Goal: Complete application form

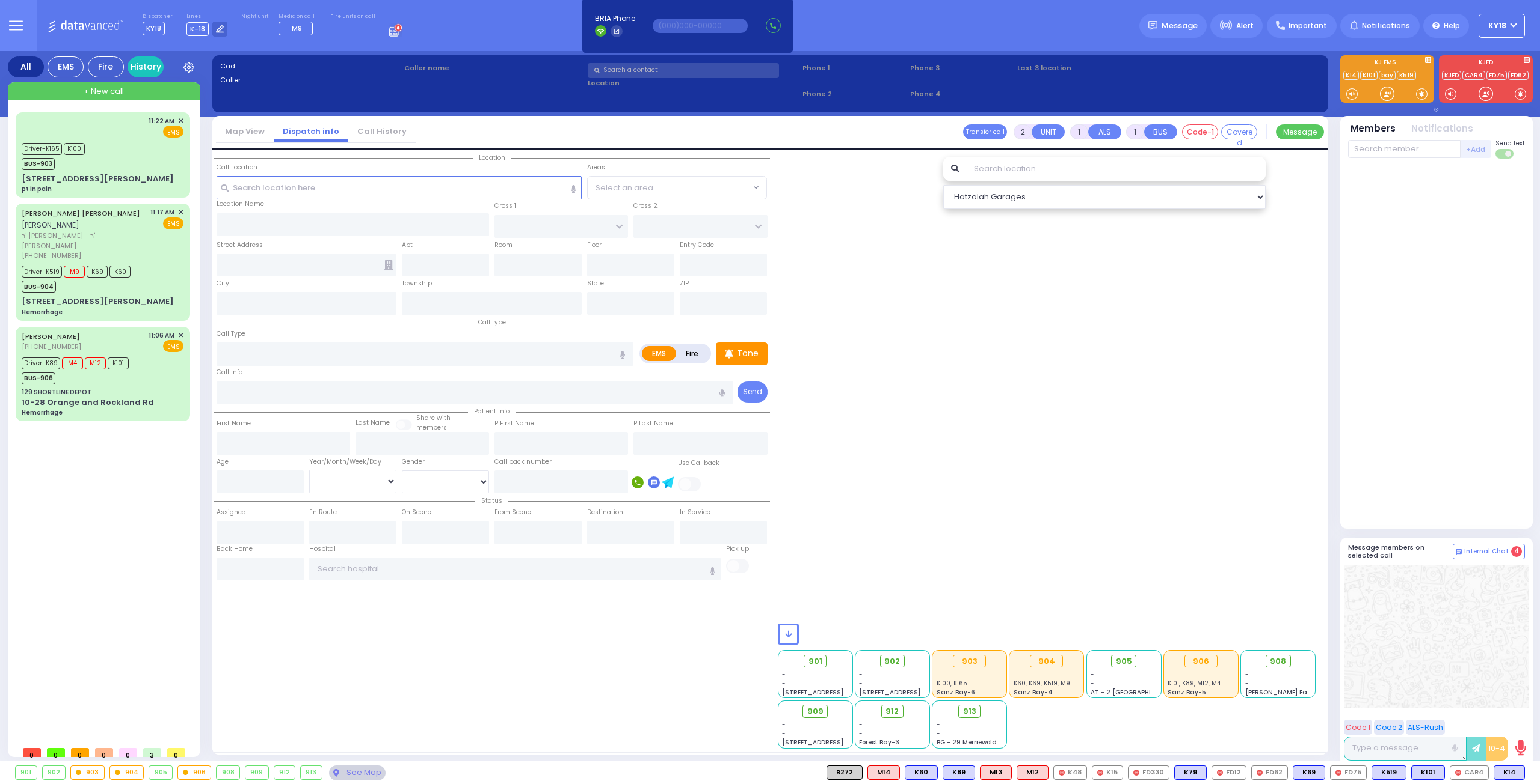
select select
radio input "true"
type input "MRS."
type input "WEISER"
select select
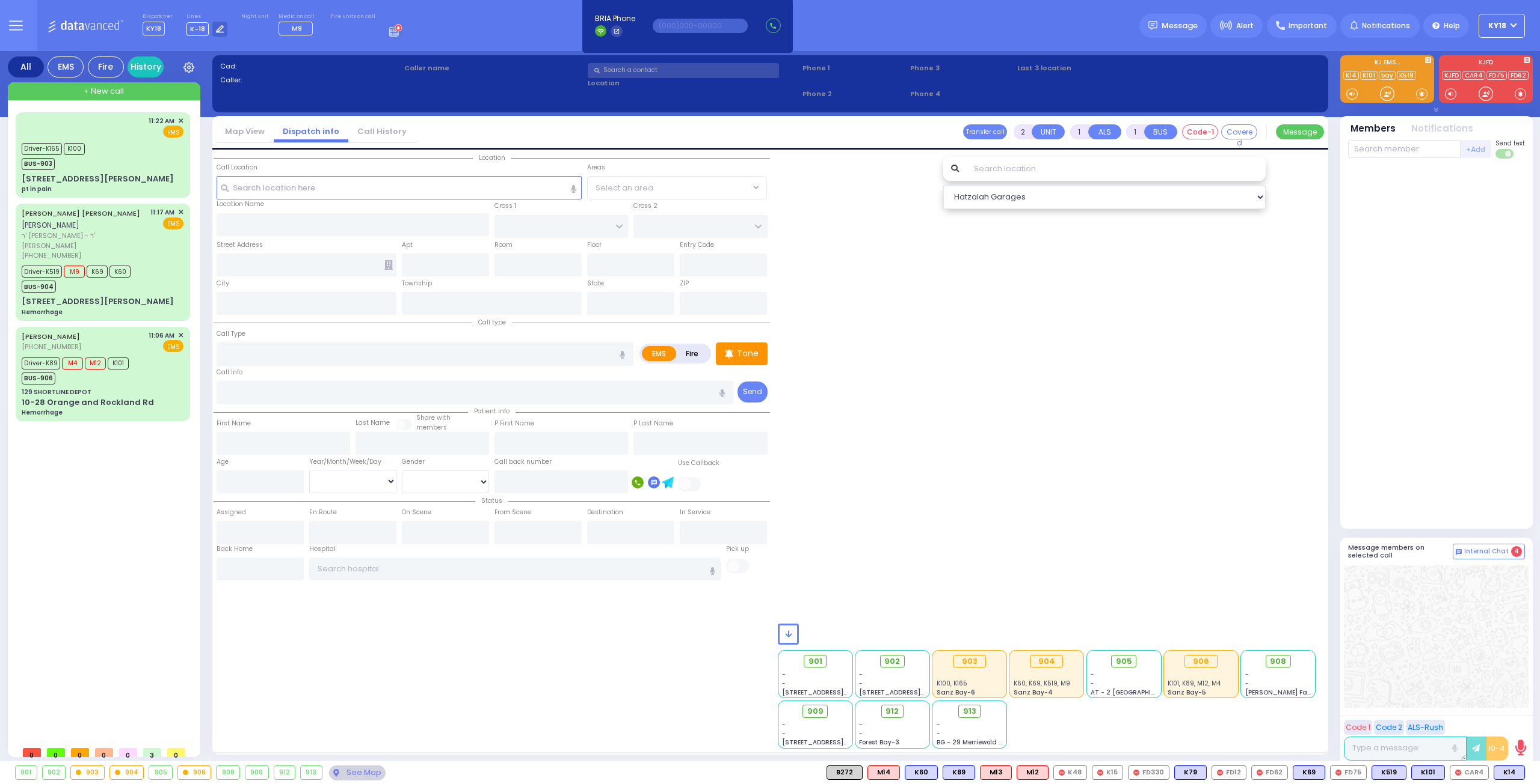
type input "12:31"
select select
radio input "true"
select select
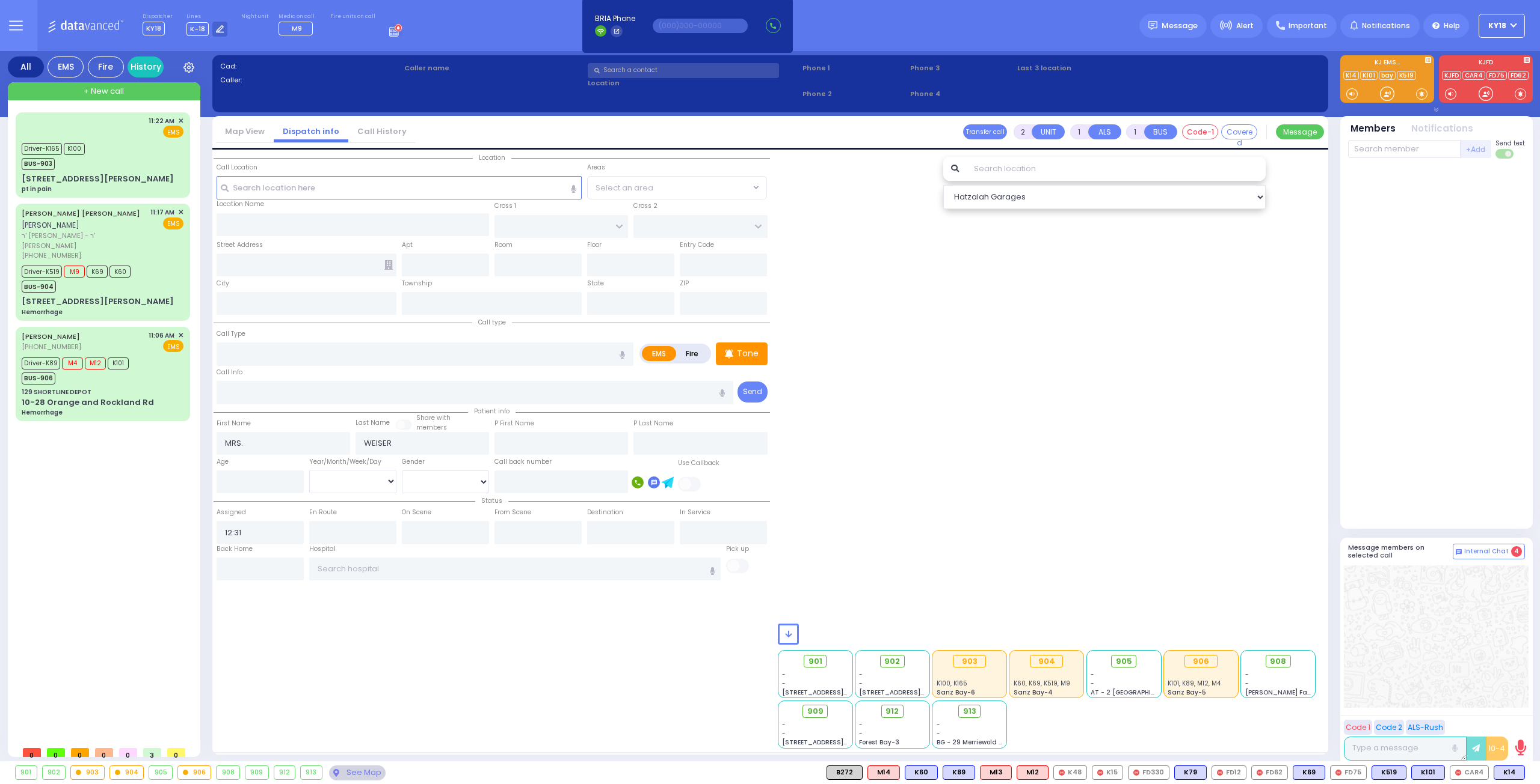
radio input "true"
select select
type input "[PERSON_NAME] BLVD"
type input "SCHUNNEMUNK RD"
type input "[STREET_ADDRESS]"
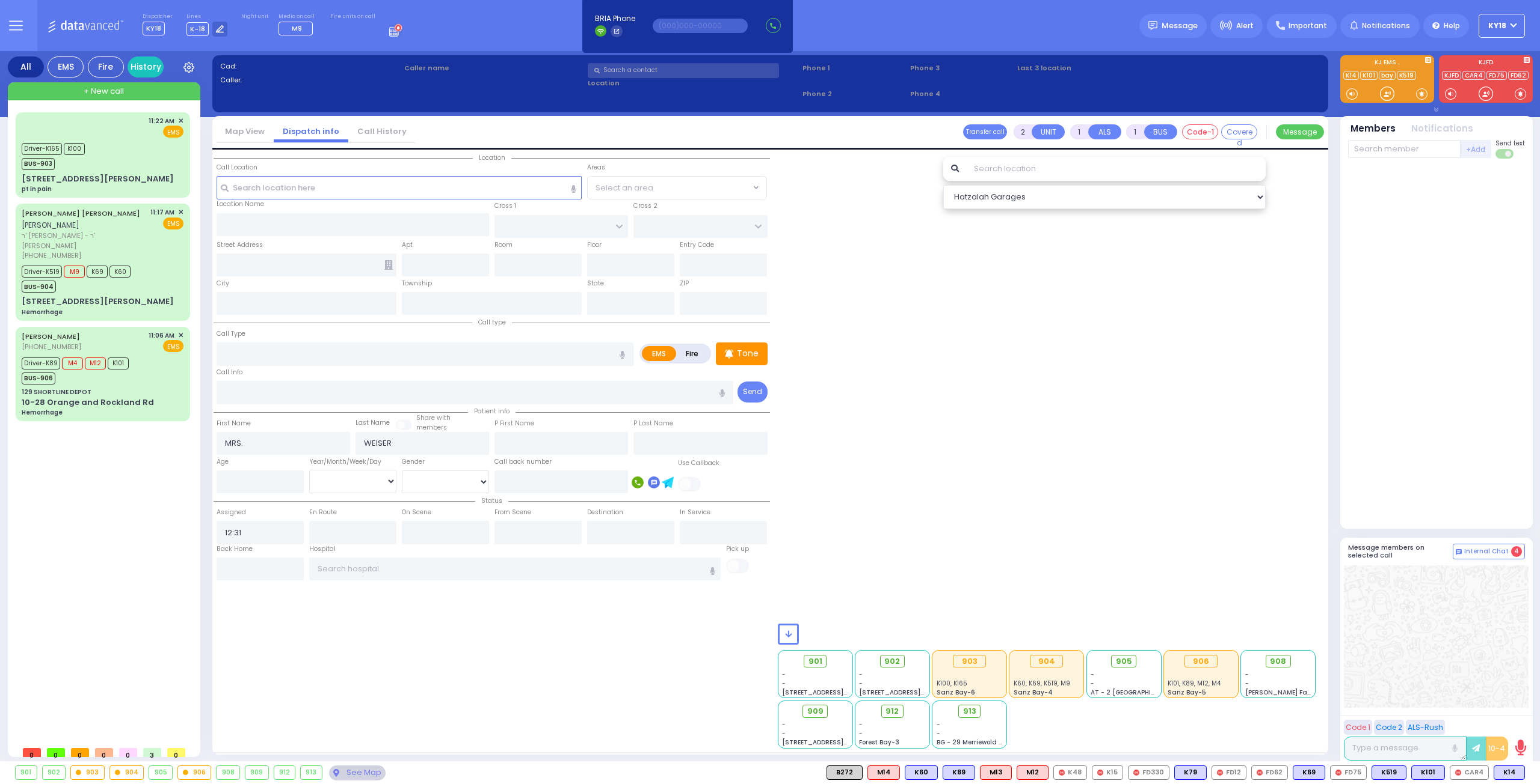
type input "Monroe"
type input "[US_STATE]"
type input "10950 Cross Streets: : [PERSON_NAME] BLVD/[GEOGRAPHIC_DATA]"
select select "Hatzalah Garages"
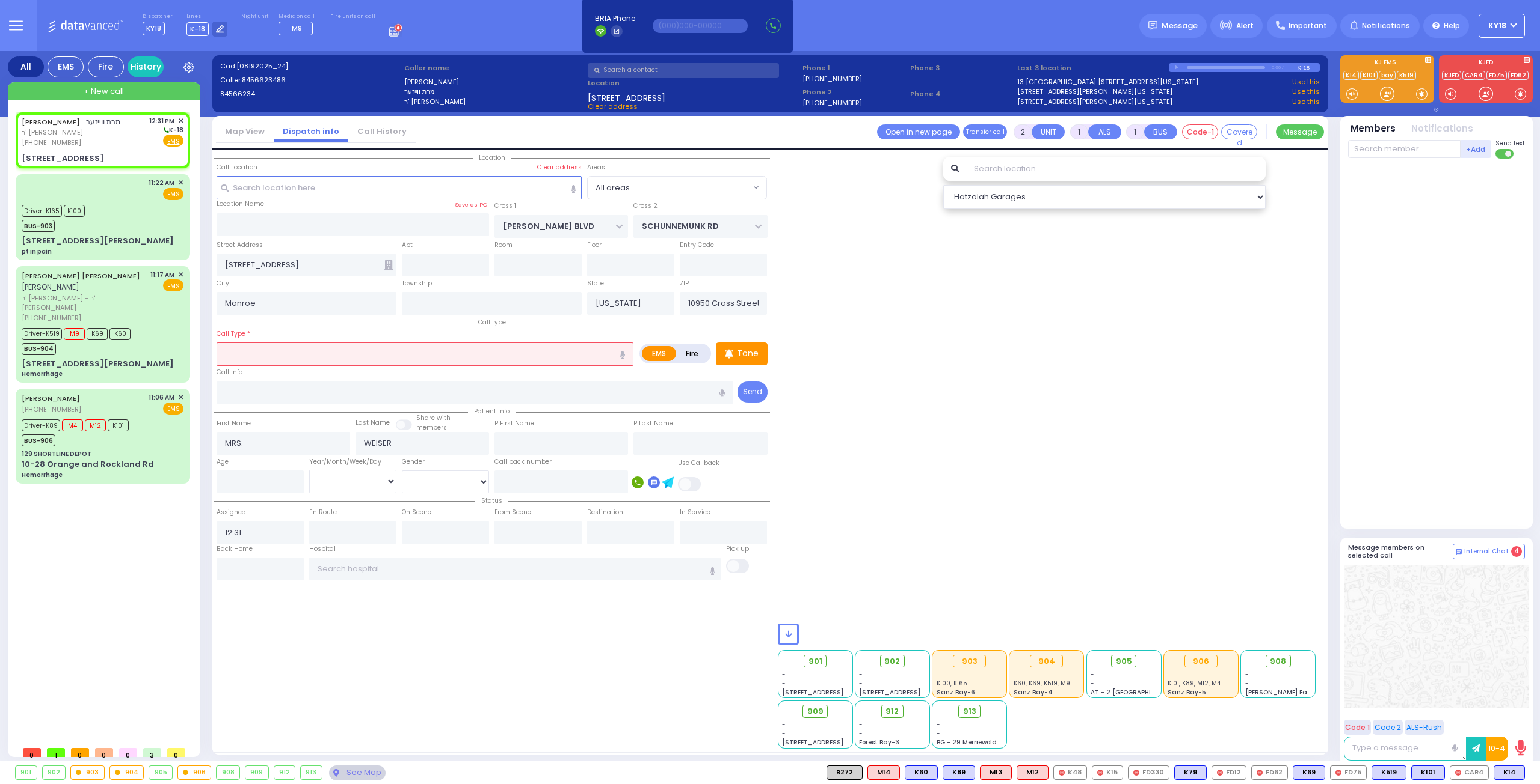
type input "3"
type input "0"
select select
type input "Burn"
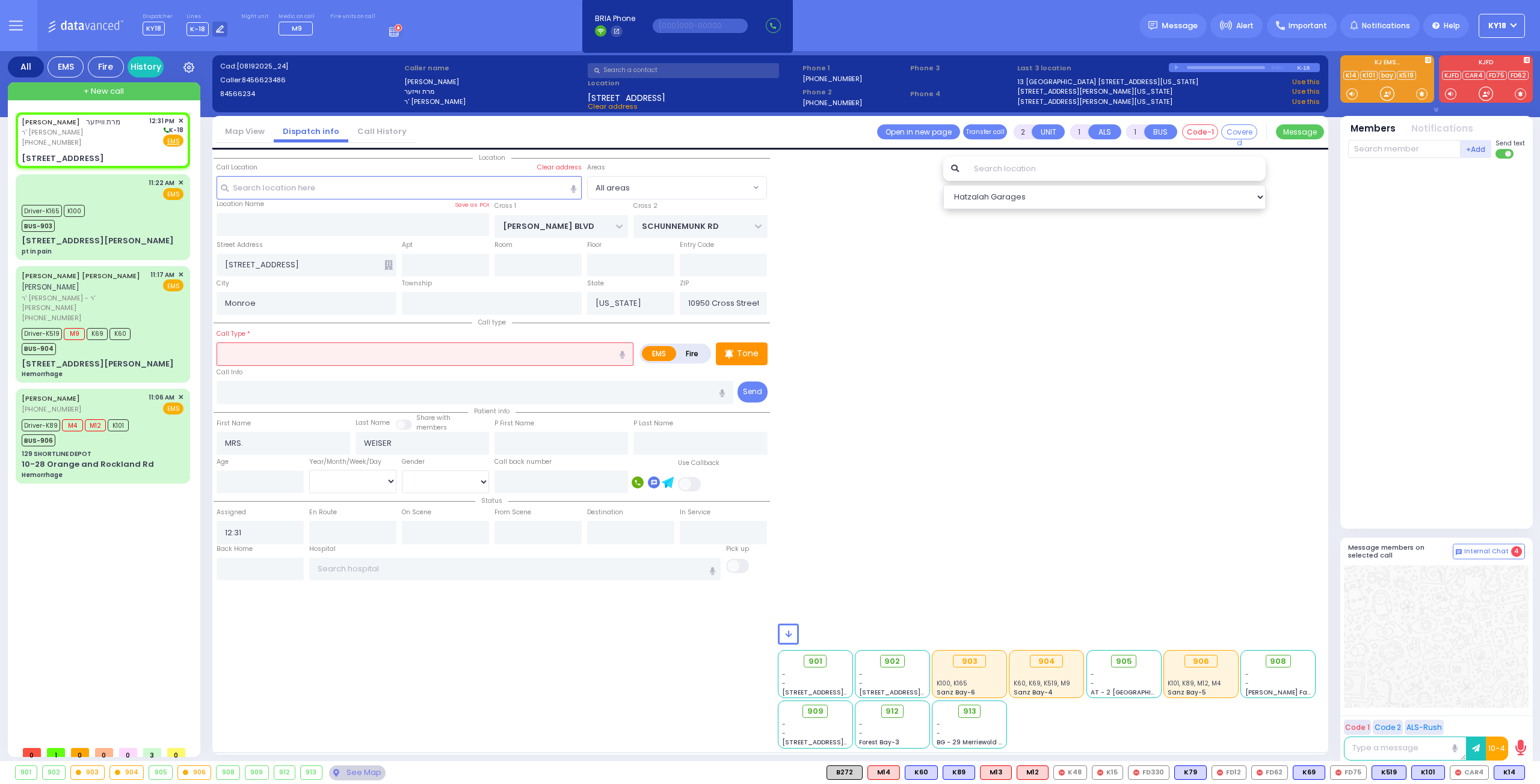
radio input "true"
select select
radio input "true"
select select
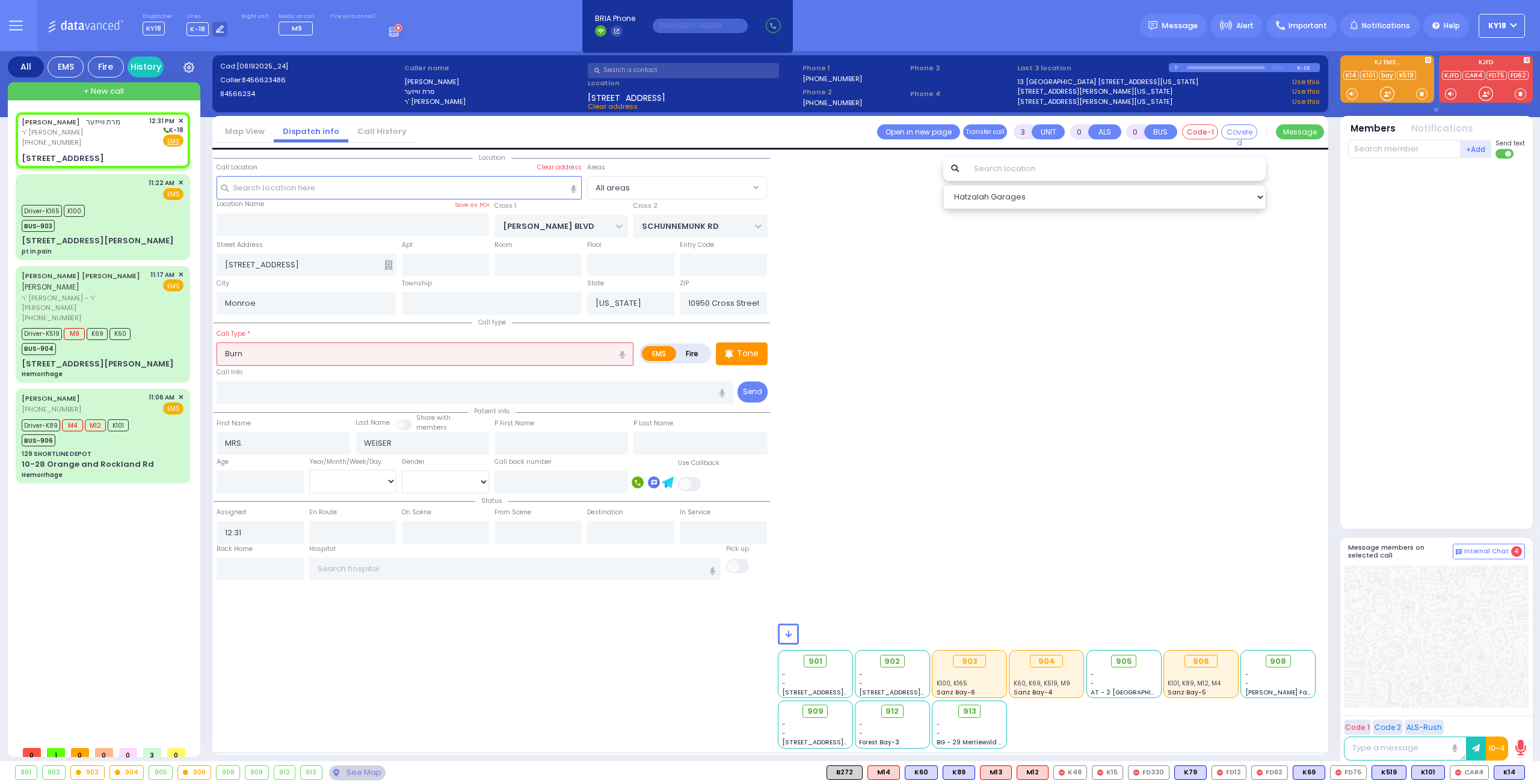
radio input "true"
select select
radio input "true"
select select
type input "12:32"
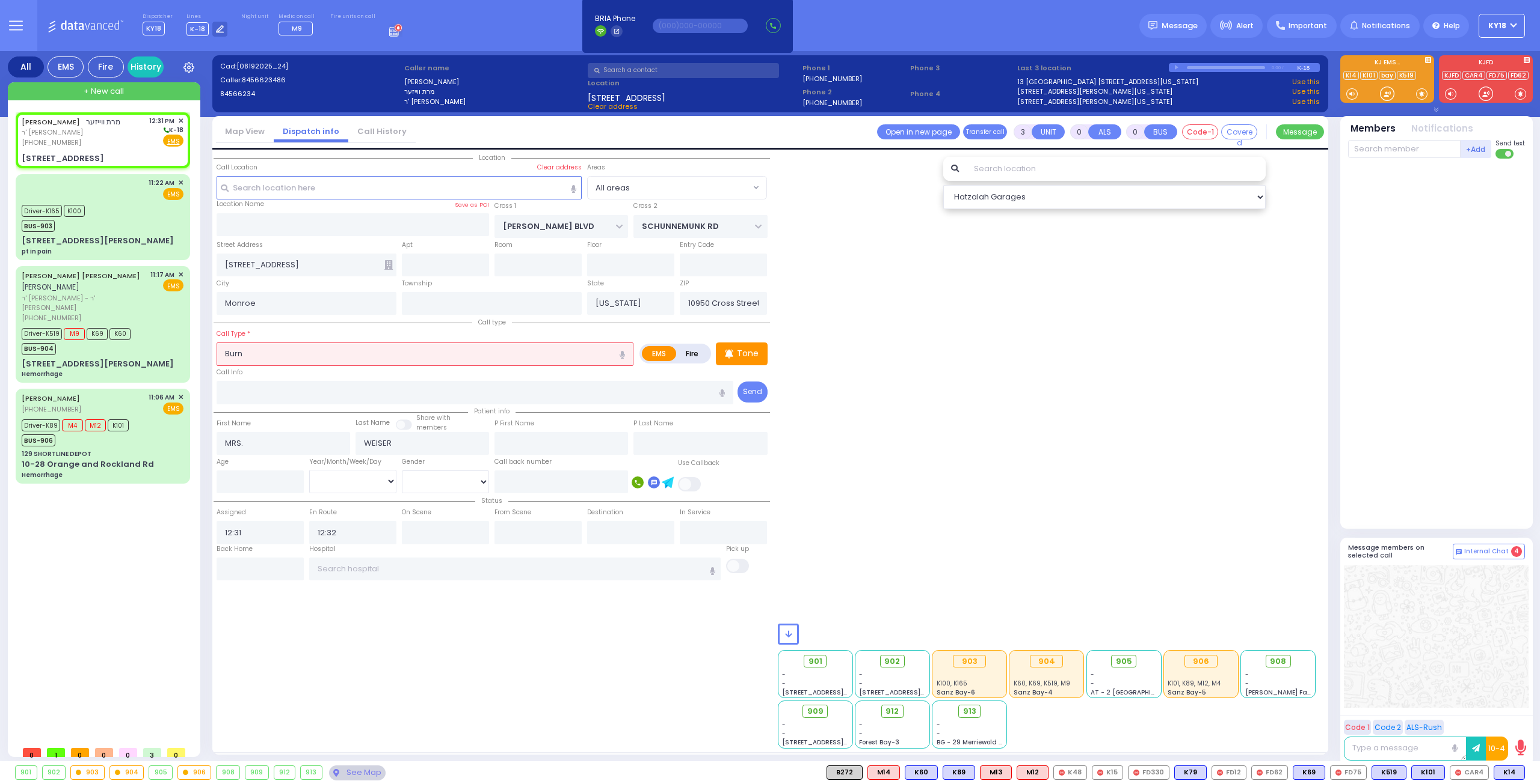
select select "All areas"
select select "Hatzalah Garages"
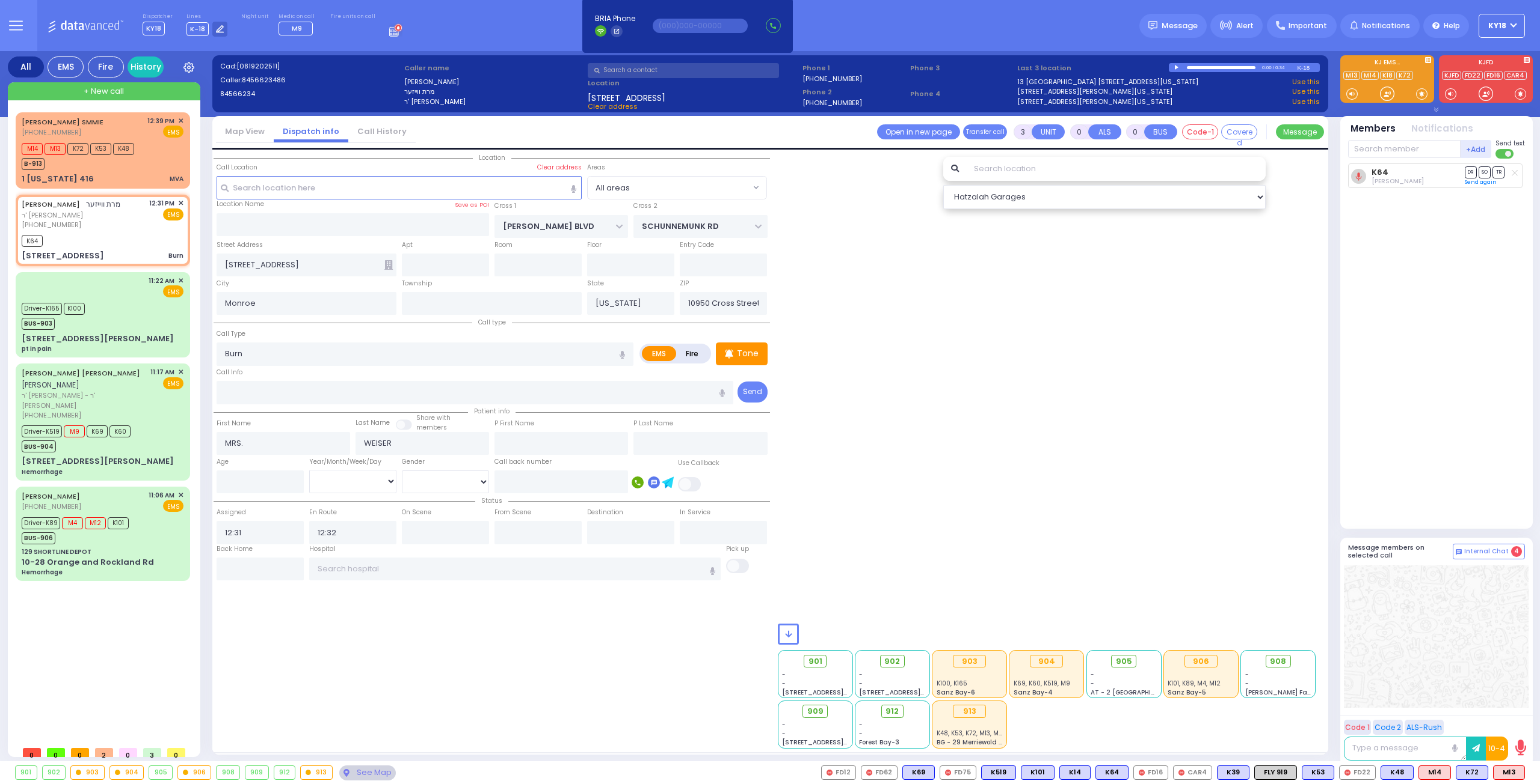
type input "6"
select select
radio input "true"
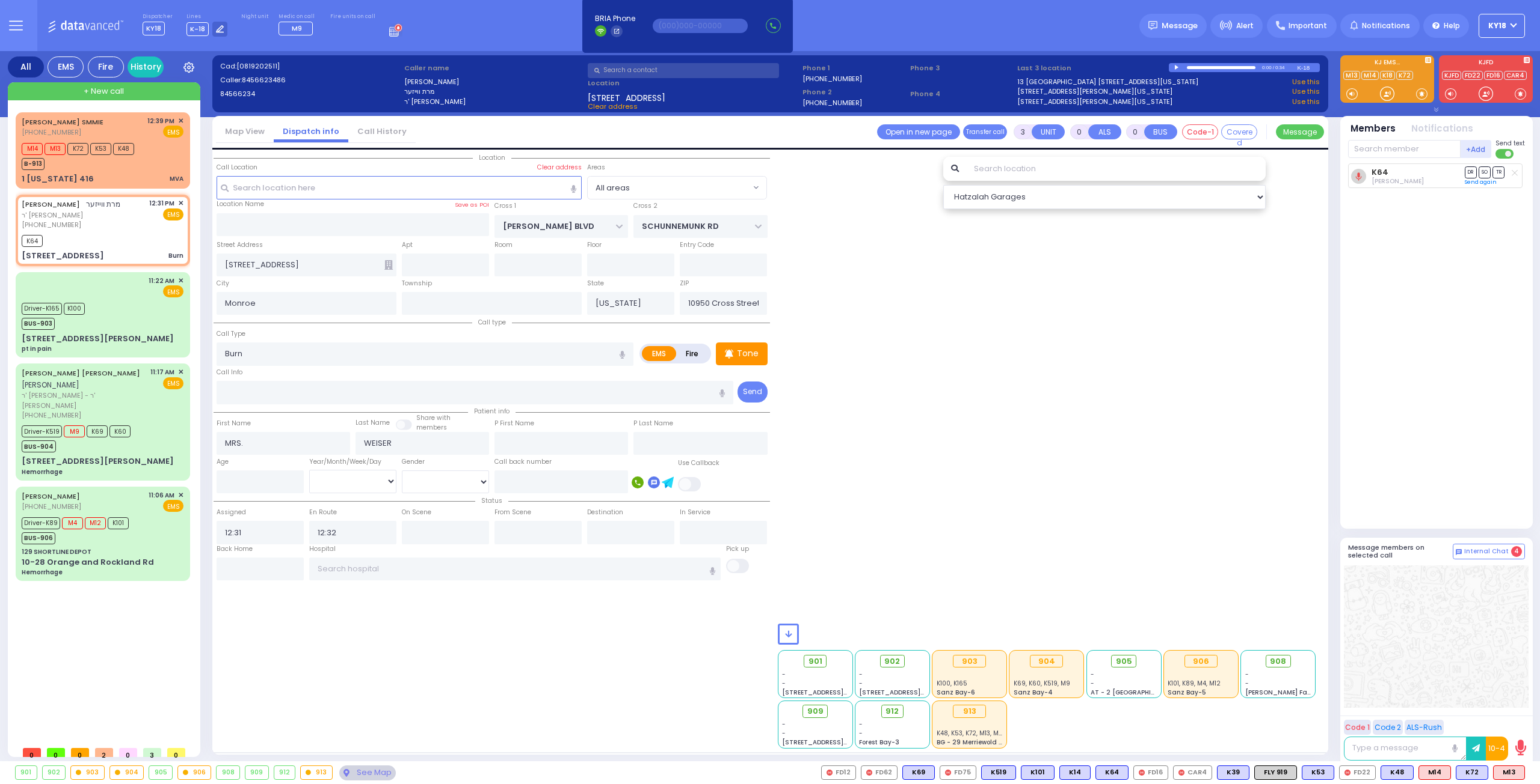
type input "Unknown"
select select "Year"
radio input "true"
select select "Year"
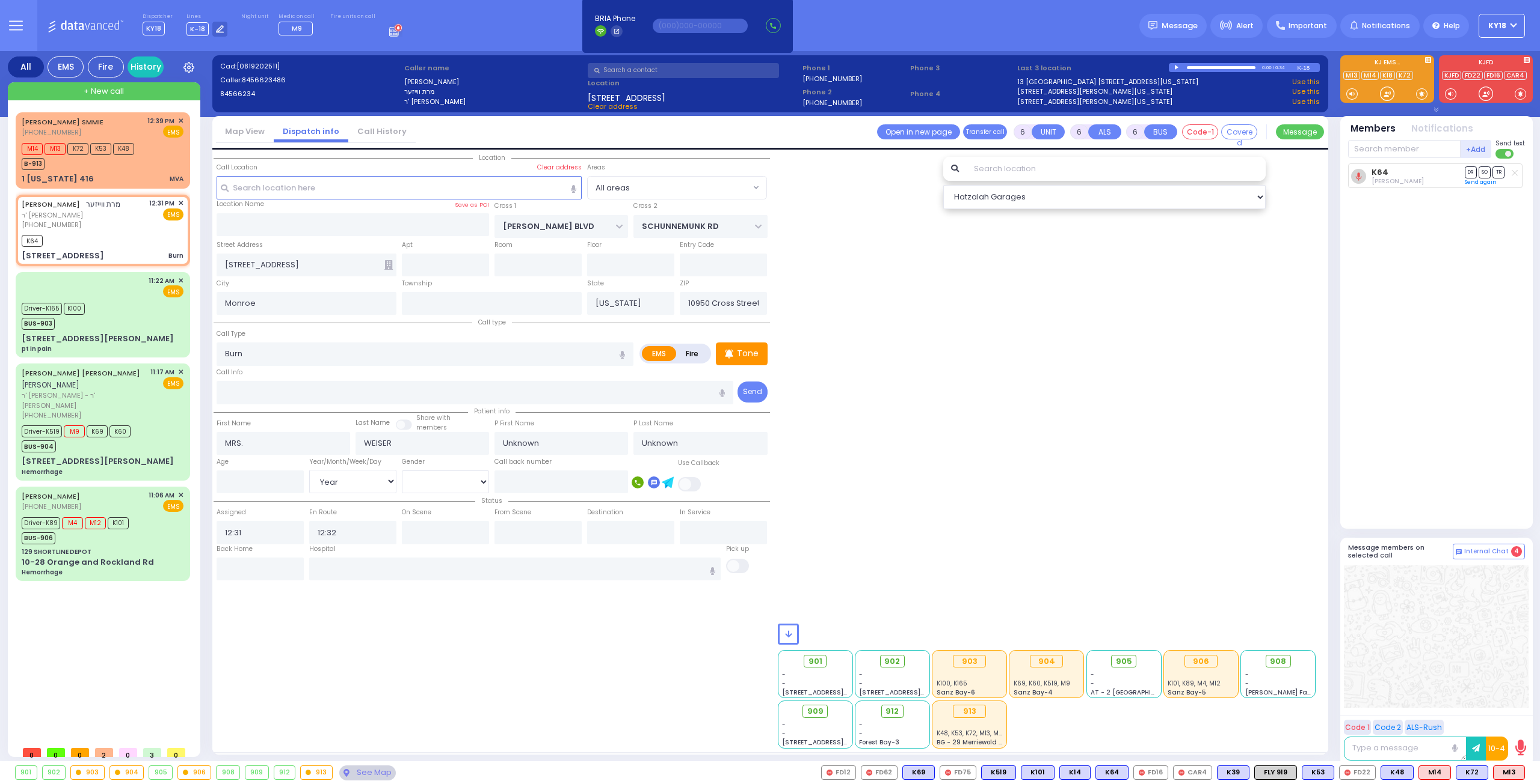
select select "All areas"
select select "Hatzalah Garages"
select select
radio input "true"
type input "[PERSON_NAME]"
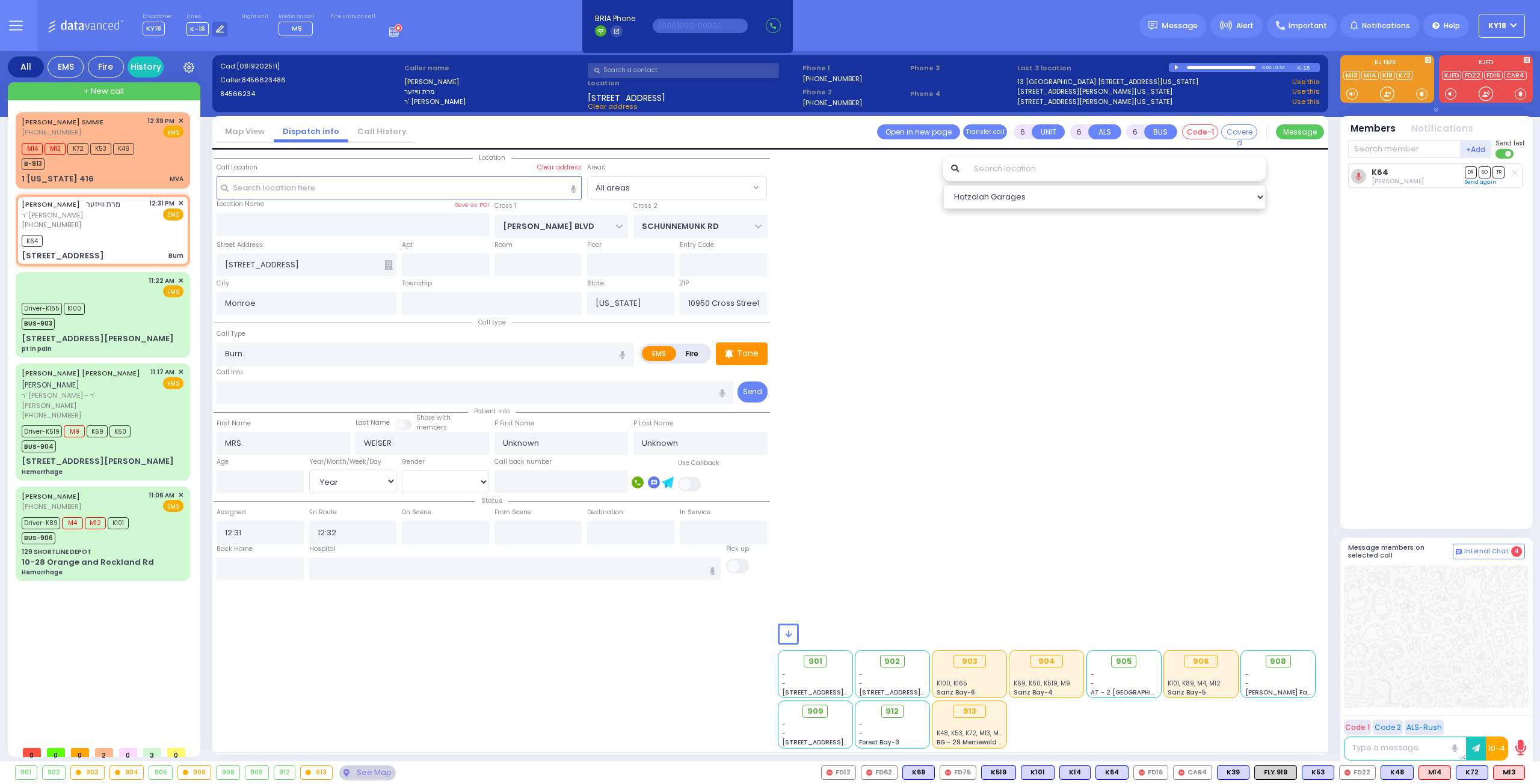
type input "[PERSON_NAME]"
type input "12"
select select "Year"
select select "[DEMOGRAPHIC_DATA]"
radio input "true"
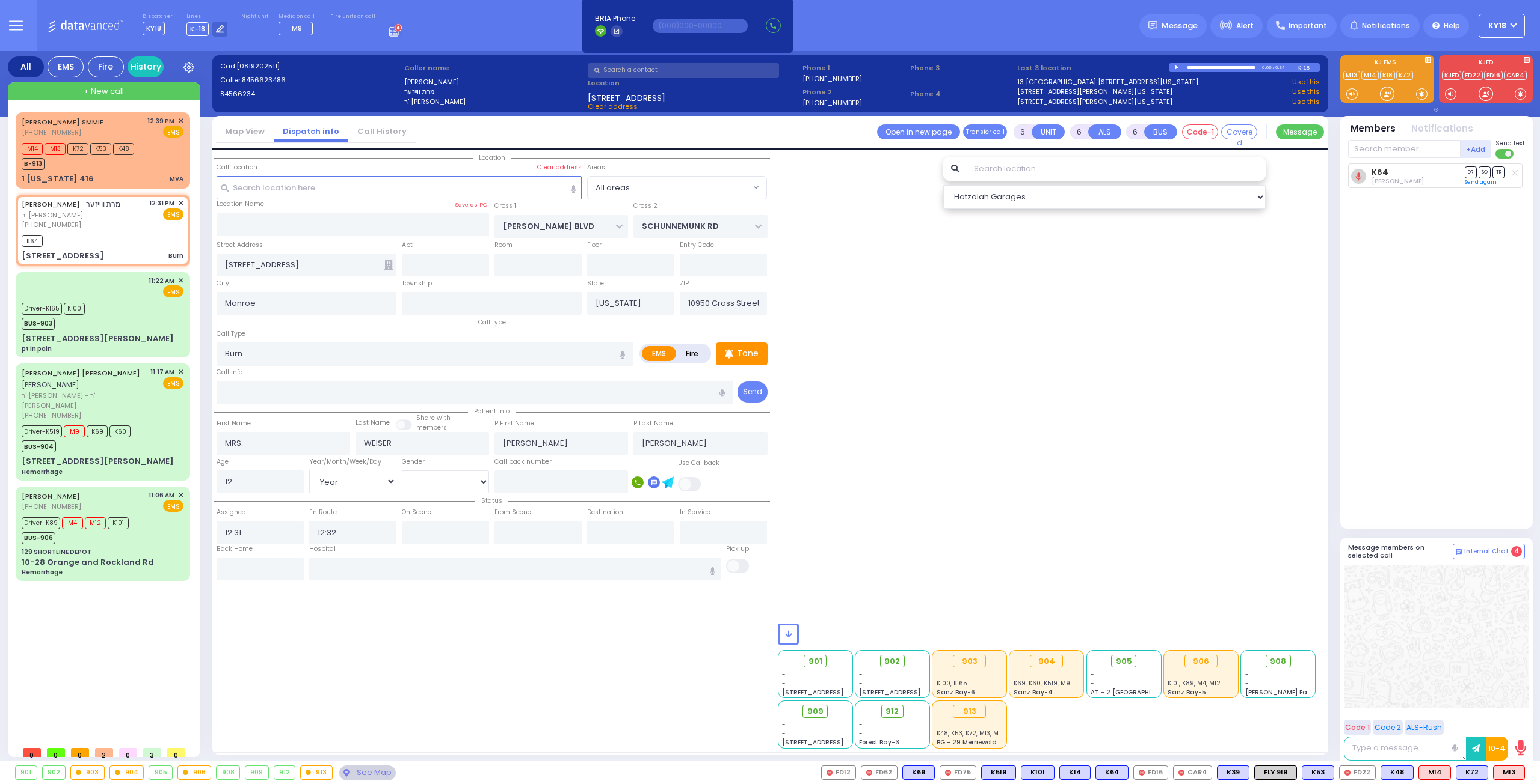
select select "Year"
select select "[DEMOGRAPHIC_DATA]"
radio input "true"
select select "Year"
select select "[DEMOGRAPHIC_DATA]"
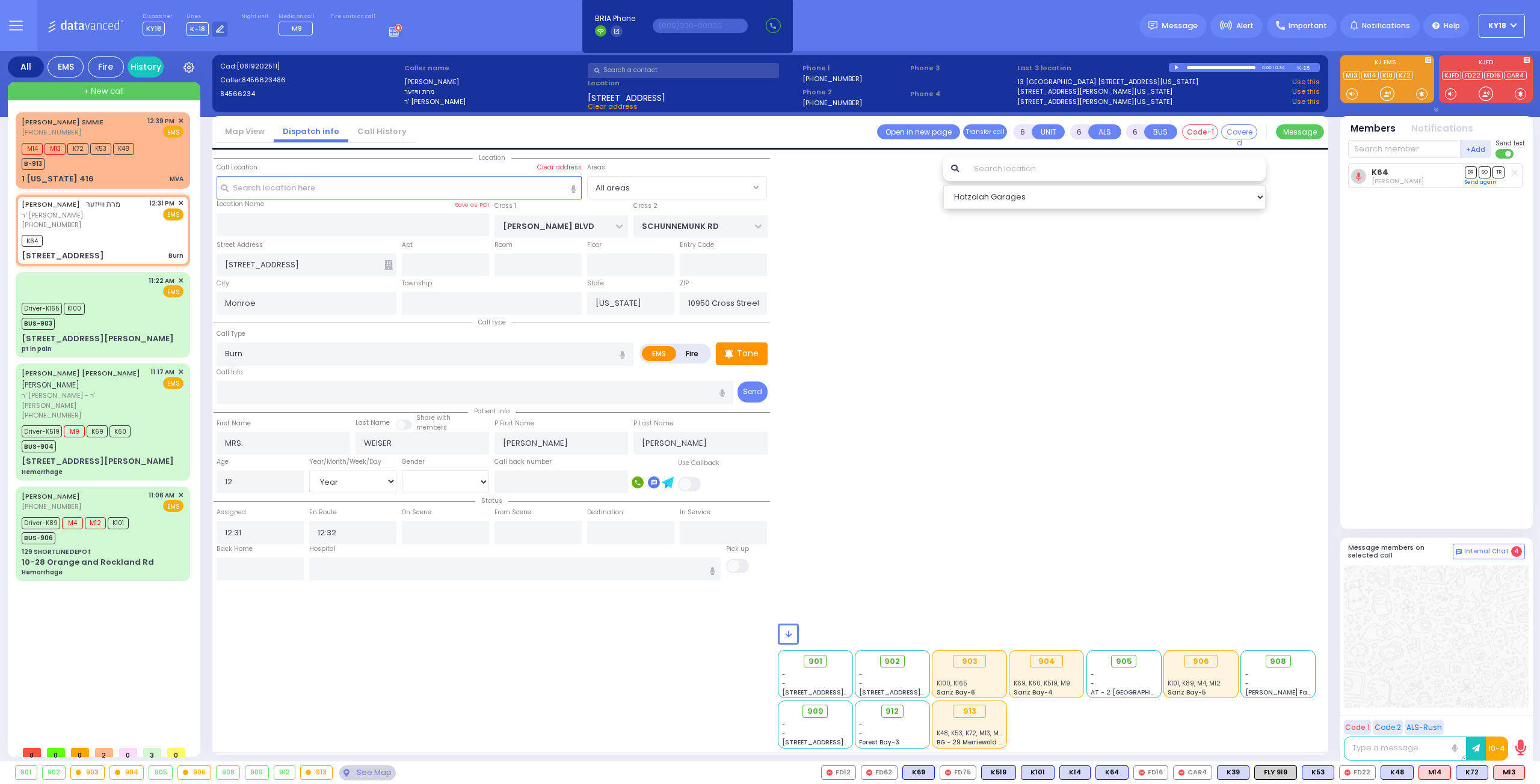
select select "All areas"
select select "Hatzalah Garages"
select select
radio input "true"
select select "Year"
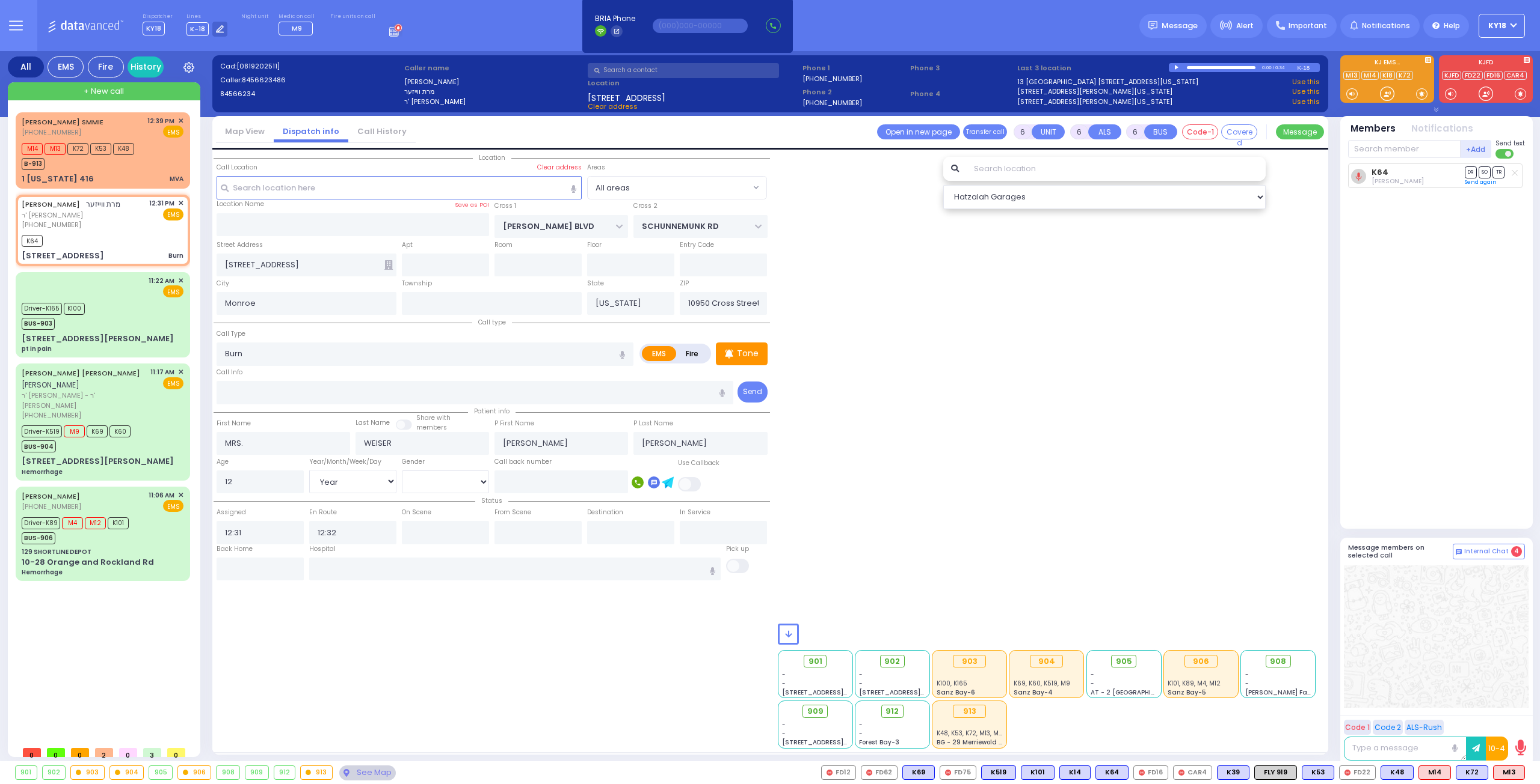
select select "[DEMOGRAPHIC_DATA]"
select select "Hatzalah Garages"
